Goal: Task Accomplishment & Management: Manage account settings

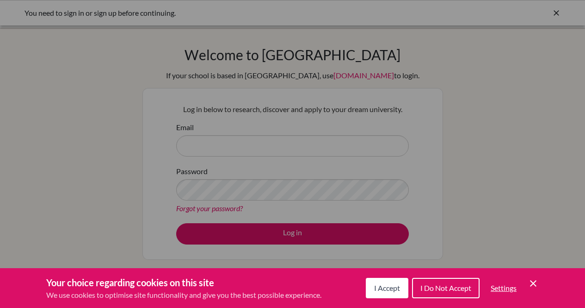
click at [532, 284] on icon "Cookie Control Close Icon" at bounding box center [533, 283] width 11 height 11
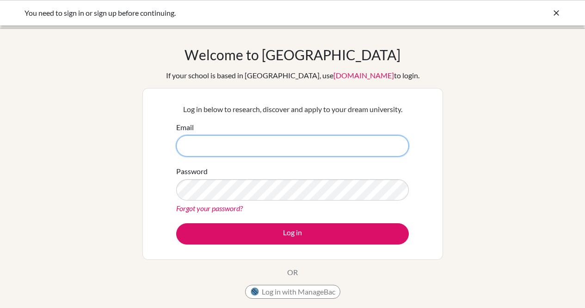
click at [231, 155] on input "Email" at bounding box center [292, 145] width 233 height 21
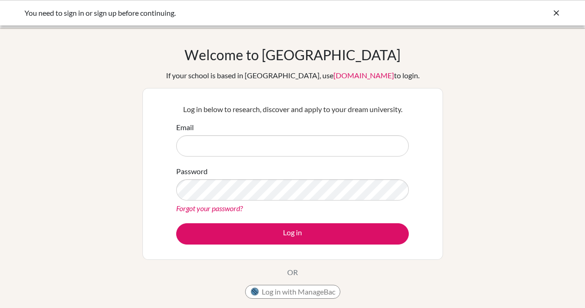
click at [223, 210] on link "Forgot your password?" at bounding box center [209, 208] width 67 height 9
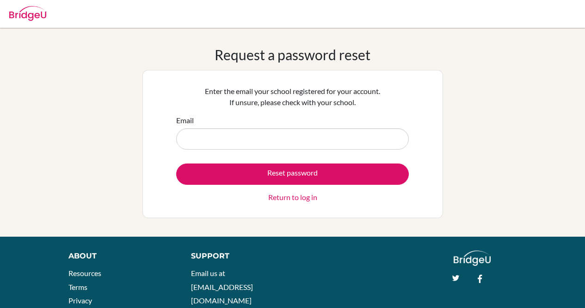
click at [275, 132] on input "Email" at bounding box center [292, 138] width 233 height 21
type input "Story telling here we go"
drag, startPoint x: 214, startPoint y: 141, endPoint x: 148, endPoint y: 139, distance: 65.3
click at [148, 139] on div "Enter the email your school registered for your account. If unsure, please chec…" at bounding box center [292, 144] width 301 height 148
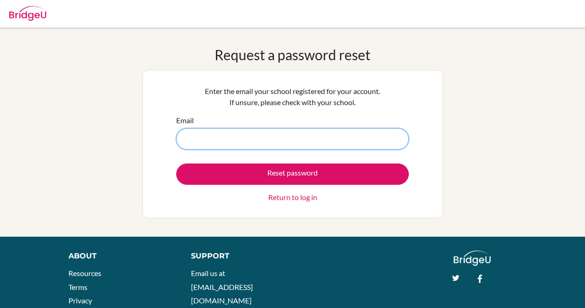
paste input "[EMAIL_ADDRESS][DOMAIN_NAME]"
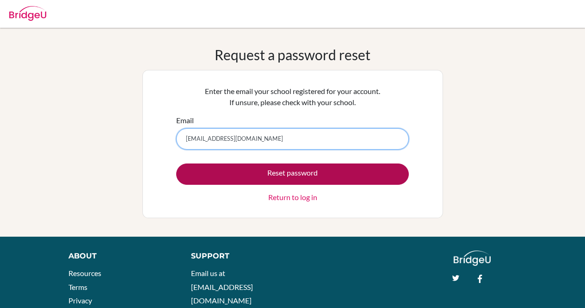
type input "[EMAIL_ADDRESS][DOMAIN_NAME]"
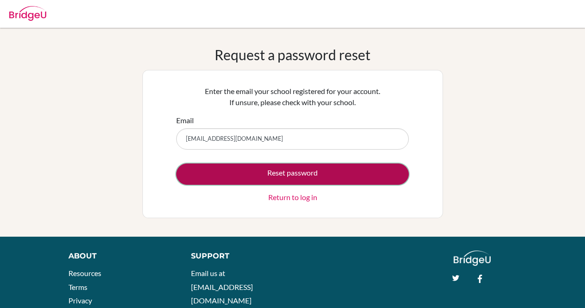
click at [248, 172] on button "Reset password" at bounding box center [292, 173] width 233 height 21
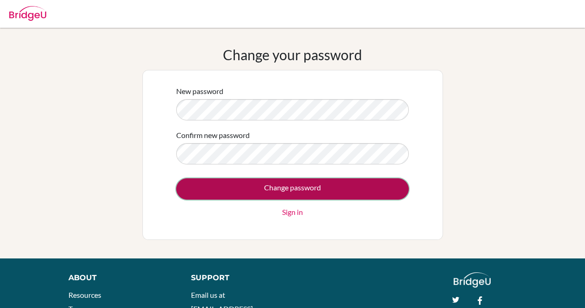
click at [255, 183] on input "Change password" at bounding box center [292, 188] width 233 height 21
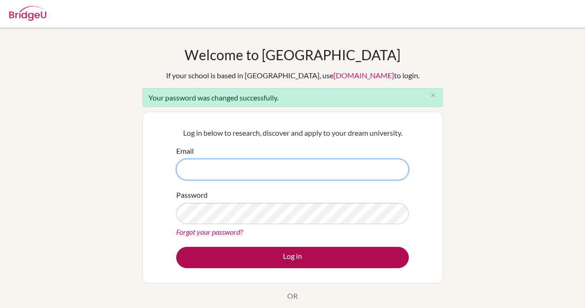
type input "[EMAIL_ADDRESS][DOMAIN_NAME]"
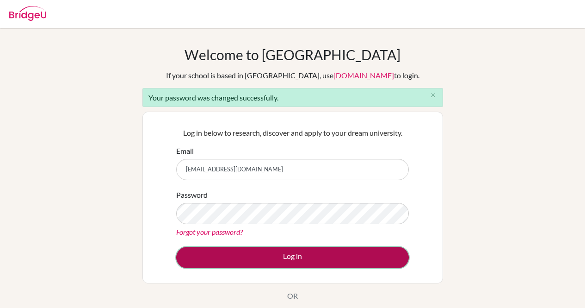
click at [225, 258] on button "Log in" at bounding box center [292, 257] width 233 height 21
